Goal: Transaction & Acquisition: Purchase product/service

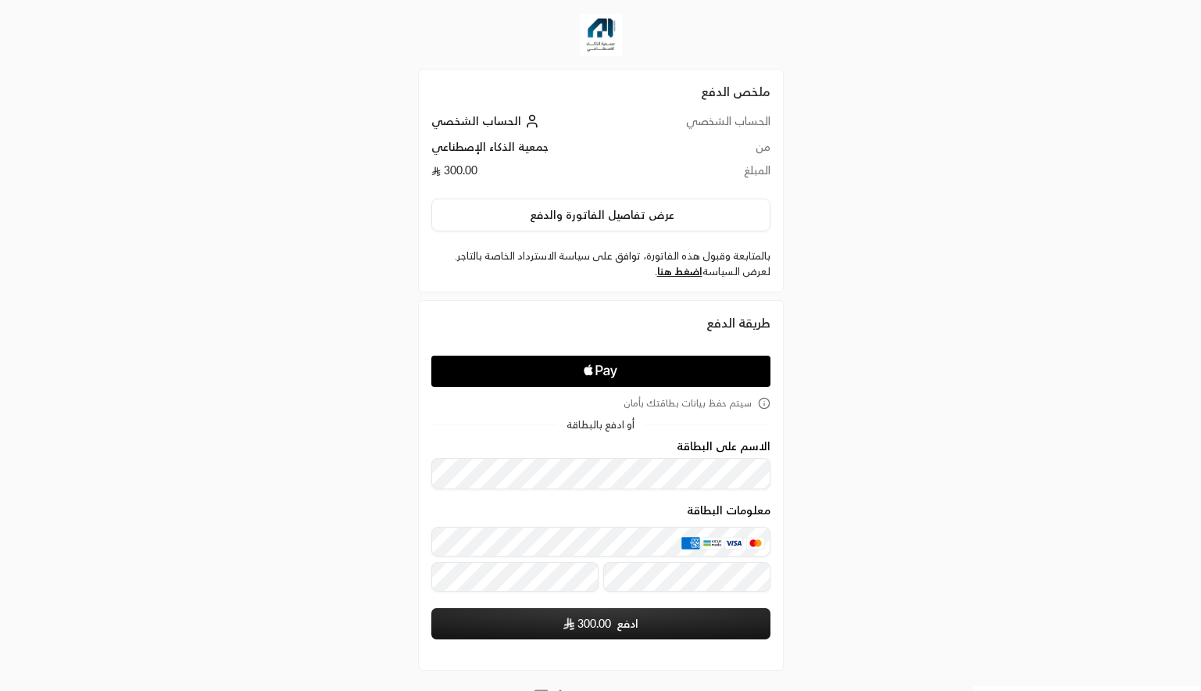
scroll to position [72, 0]
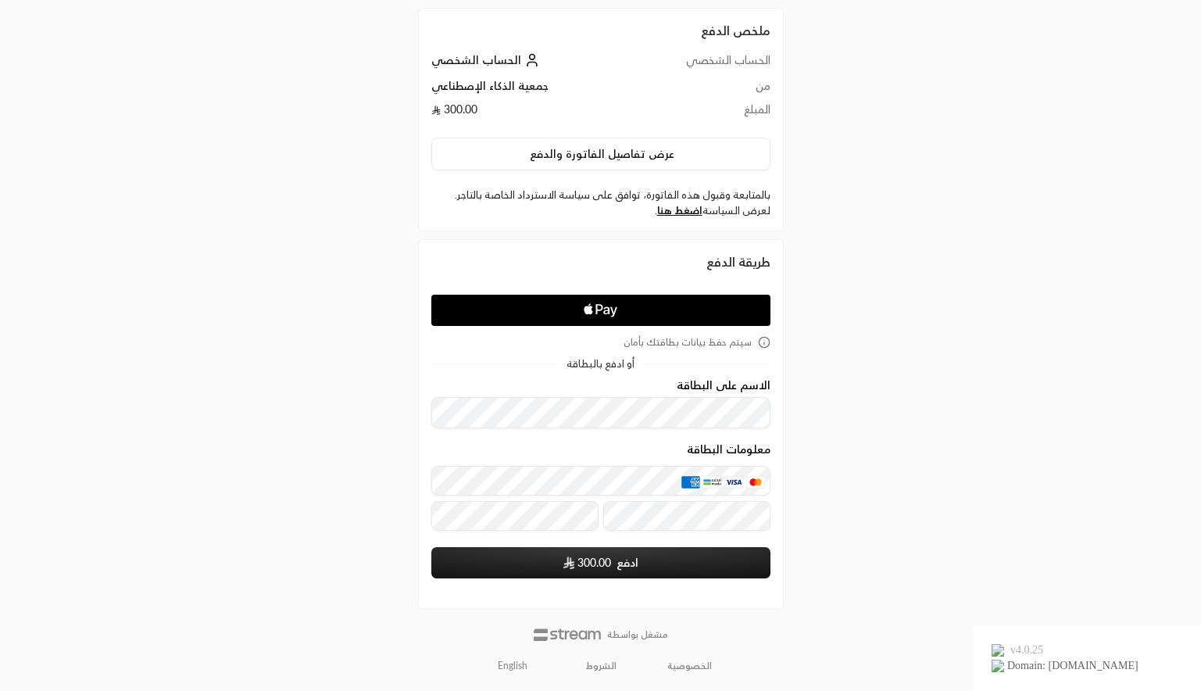
click at [899, 393] on div "ملخص الدفع الحساب الشخصي الحساب الشخصي من جمعية الذكاء الإصطناعي المبلغ 300.00 …" at bounding box center [600, 309] width 601 height 763
click at [938, 427] on div "ملخص الدفع الحساب الشخصي الحساب الشخصي من جمعية الذكاء الإصطناعي المبلغ 300.00 …" at bounding box center [600, 309] width 1201 height 763
click at [683, 562] on button "ادفع 300.00" at bounding box center [600, 562] width 339 height 31
